Goal: Complete application form

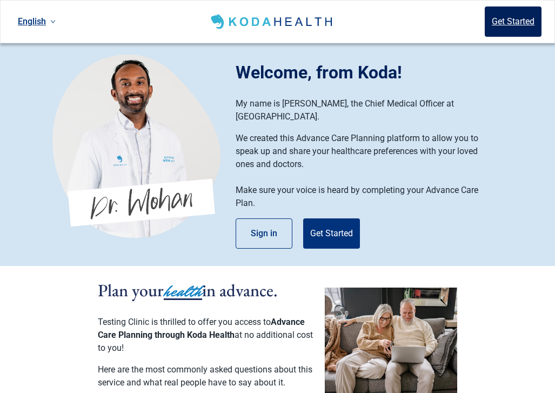
click at [523, 27] on button "Get Started" at bounding box center [513, 21] width 57 height 30
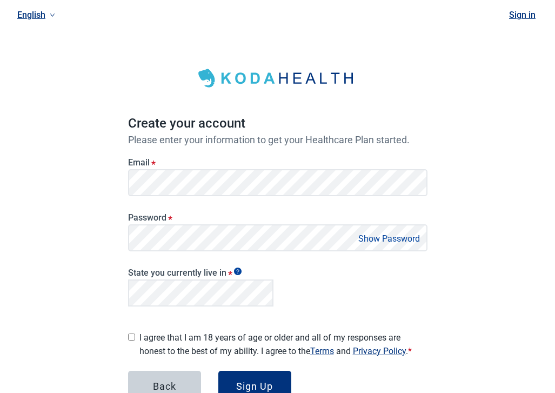
click at [476, 169] on div "English Sign in Create your account Please enter your information to get your H…" at bounding box center [277, 233] width 555 height 467
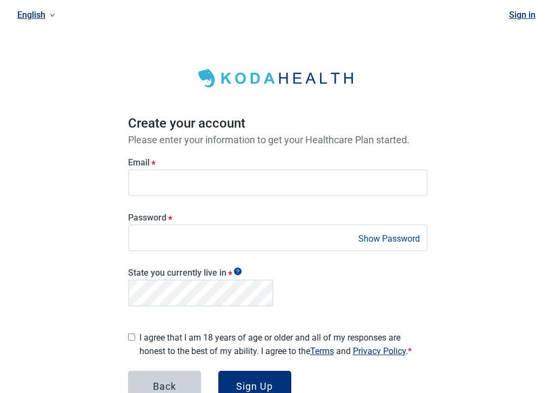
click at [467, 146] on div "English Sign in Create your account Please enter your information to get your H…" at bounding box center [277, 233] width 555 height 467
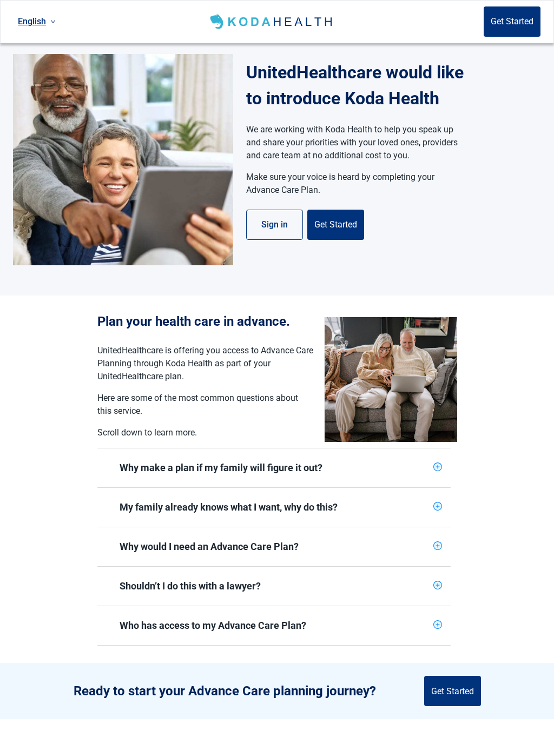
click at [336, 220] on button "Get Started" at bounding box center [335, 225] width 57 height 30
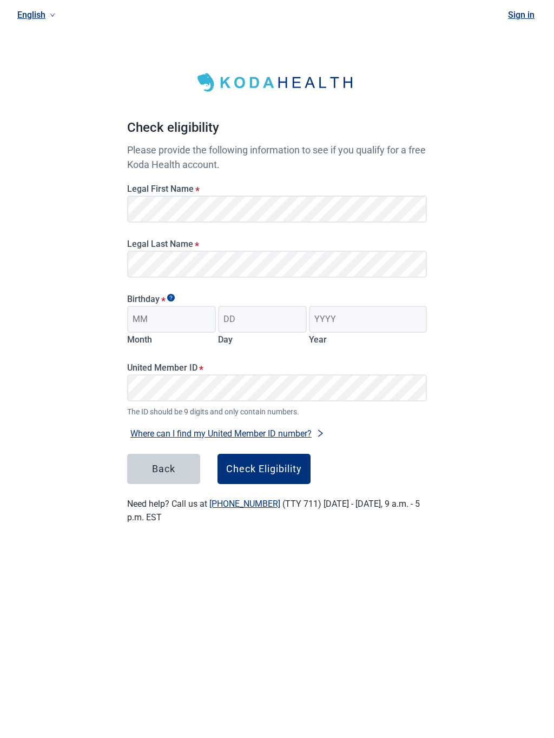
click at [89, 171] on div "English Sign in Check eligibility Please provide the following information to s…" at bounding box center [277, 275] width 554 height 550
click at [160, 93] on div "Main content" at bounding box center [276, 82] width 299 height 27
